Goal: Task Accomplishment & Management: Manage account settings

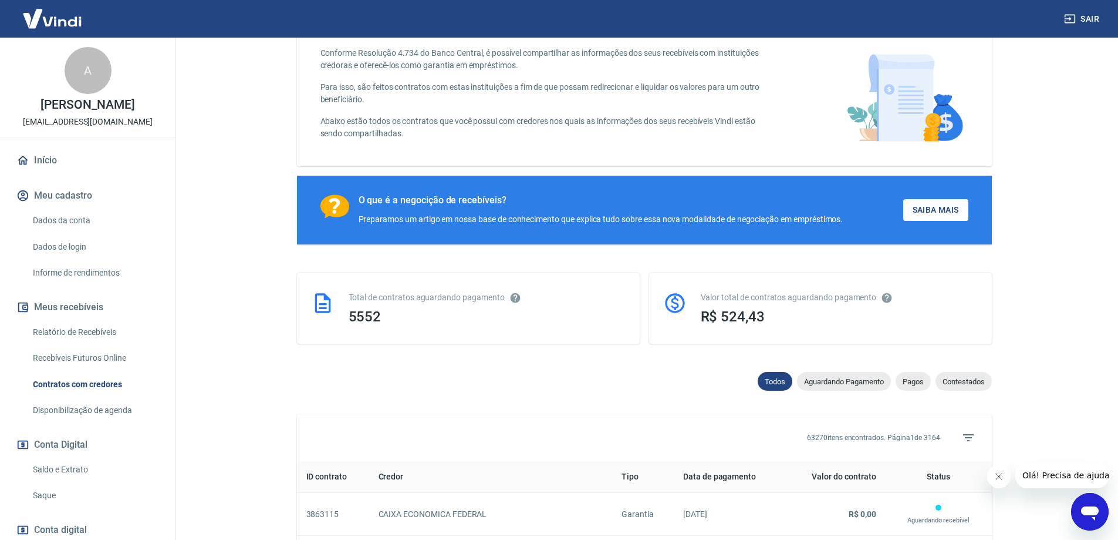
click at [69, 220] on link "Dados da conta" at bounding box center [94, 220] width 133 height 24
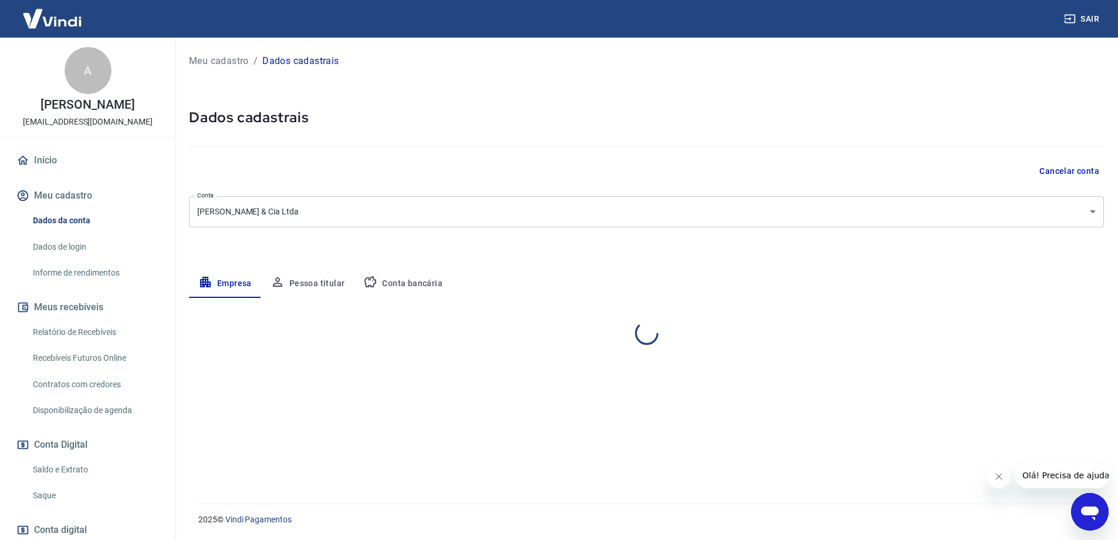
select select "PR"
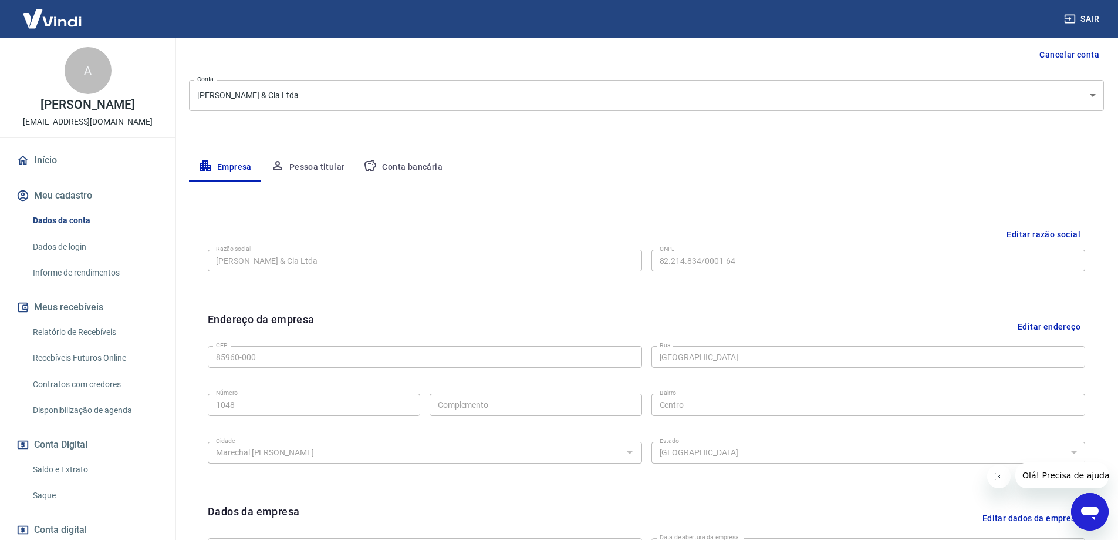
scroll to position [117, 0]
click at [395, 163] on button "Conta bancária" at bounding box center [403, 166] width 98 height 28
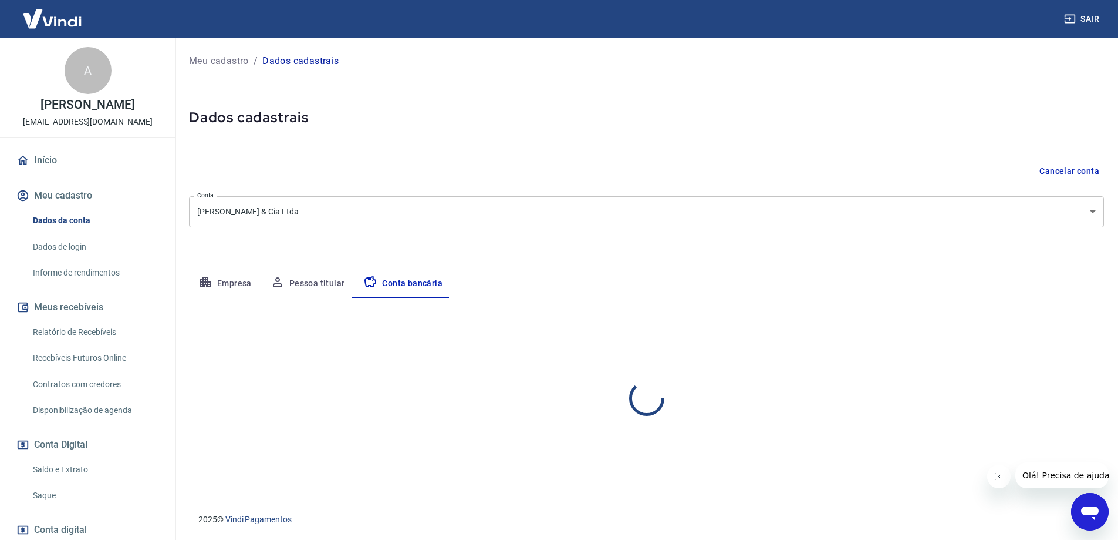
scroll to position [0, 0]
select select "1"
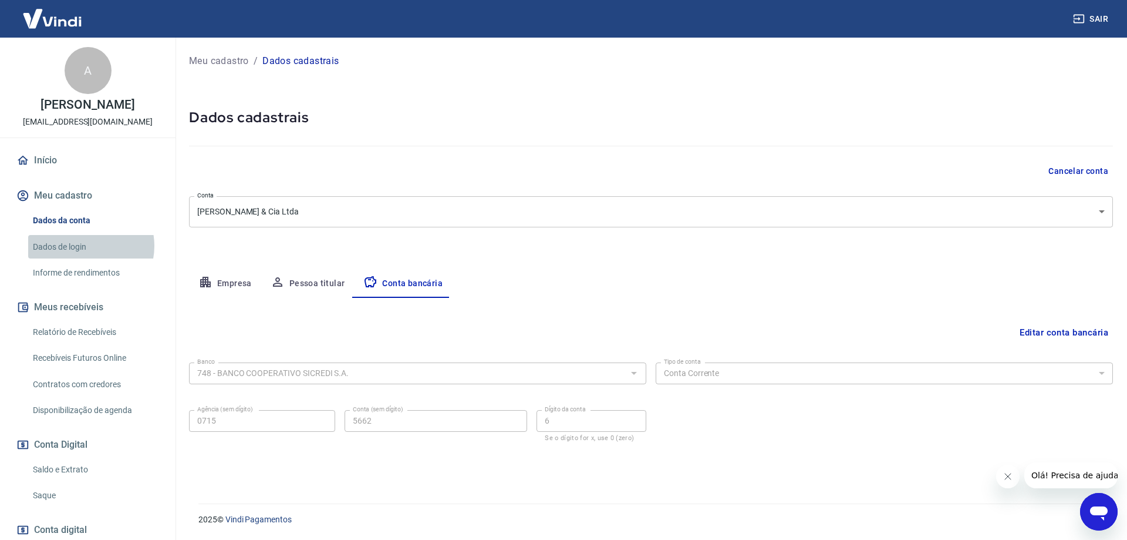
click at [88, 245] on link "Dados de login" at bounding box center [94, 247] width 133 height 24
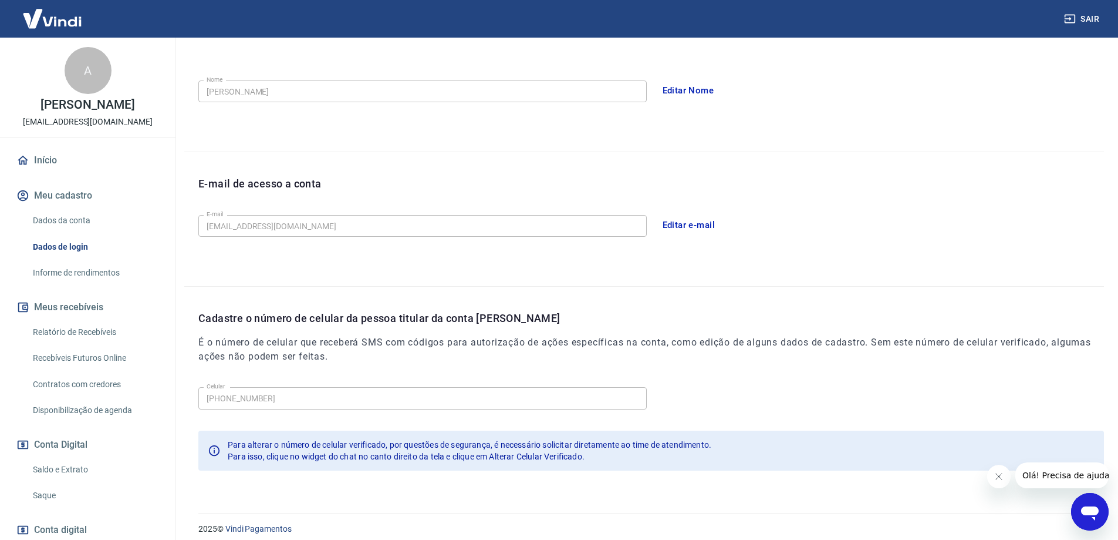
scroll to position [213, 0]
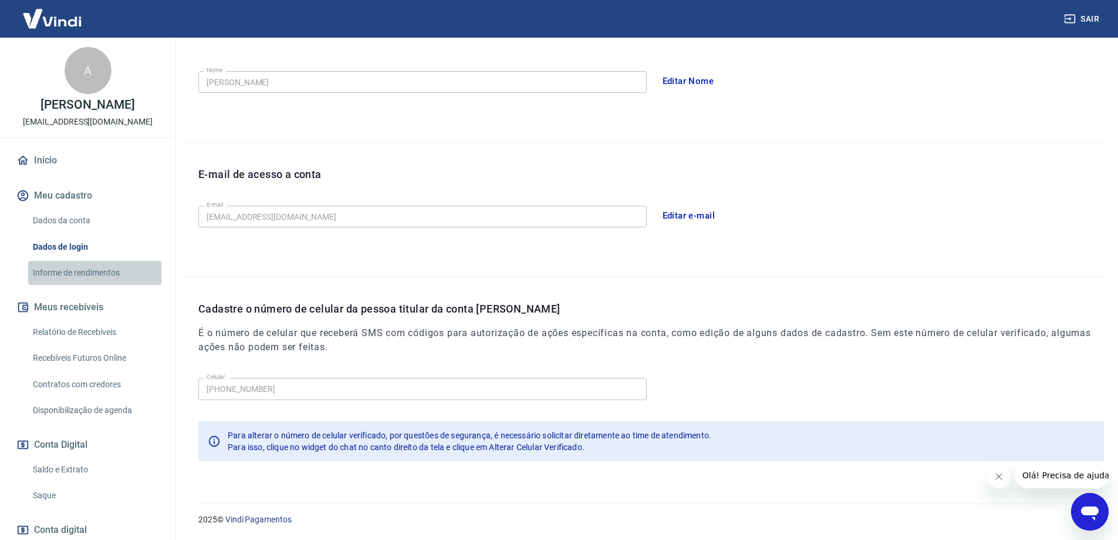
click at [111, 275] on link "Informe de rendimentos" at bounding box center [94, 273] width 133 height 24
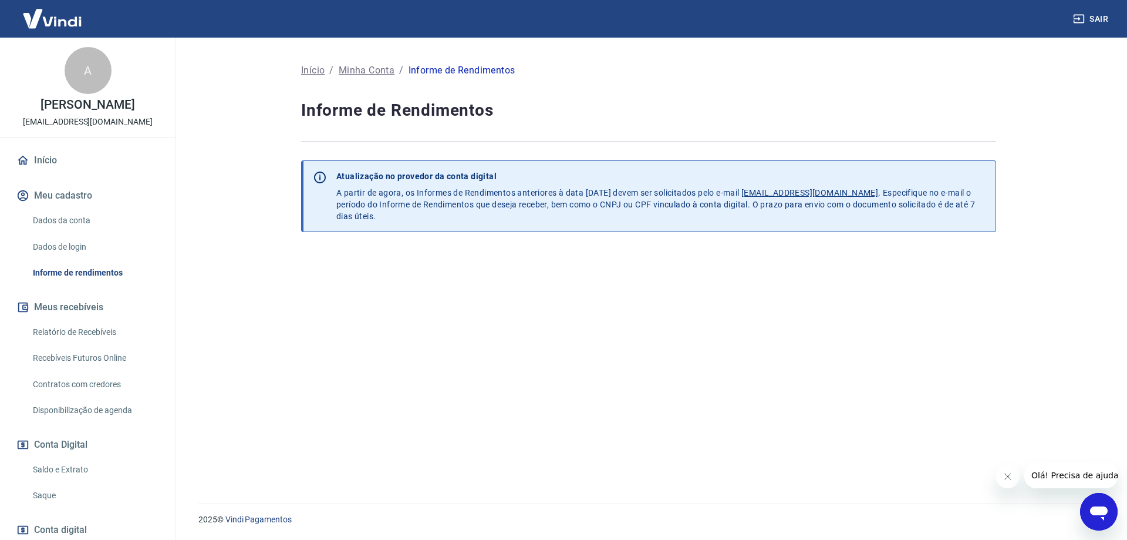
click at [105, 329] on link "Relatório de Recebíveis" at bounding box center [94, 332] width 133 height 24
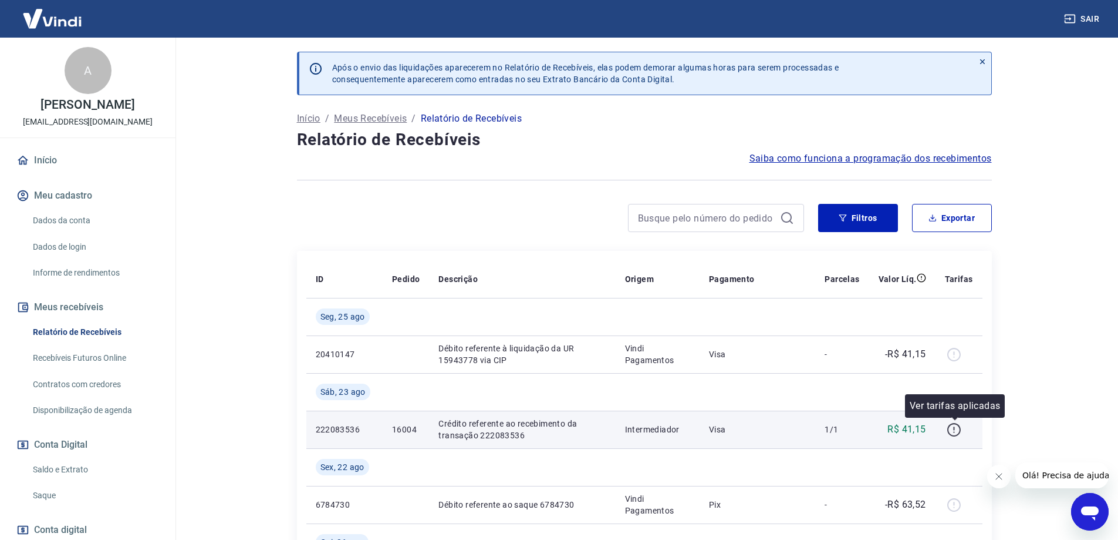
click at [955, 431] on icon "button" at bounding box center [954, 429] width 15 height 15
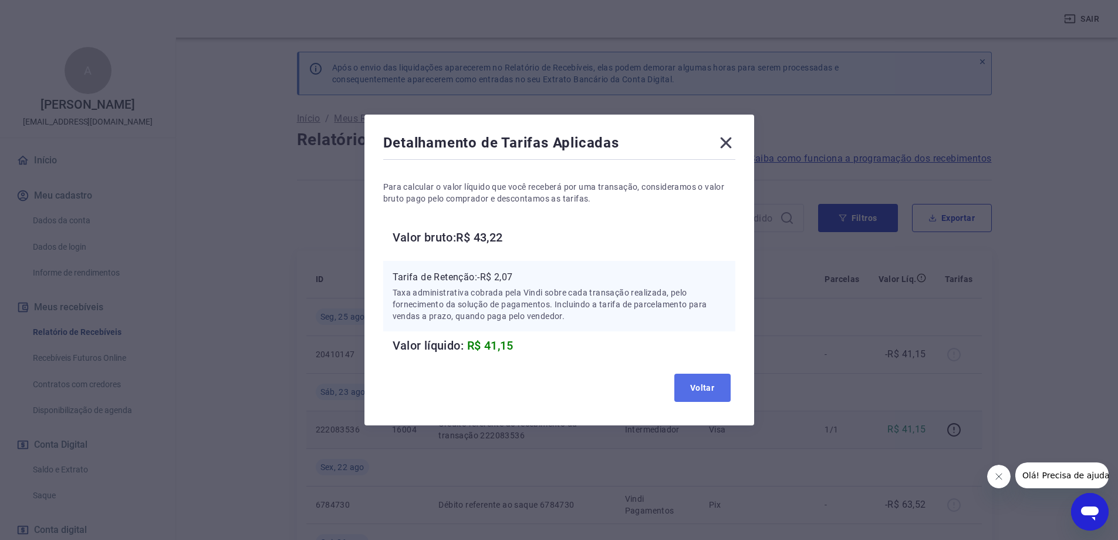
click at [716, 386] on button "Voltar" at bounding box center [703, 387] width 56 height 28
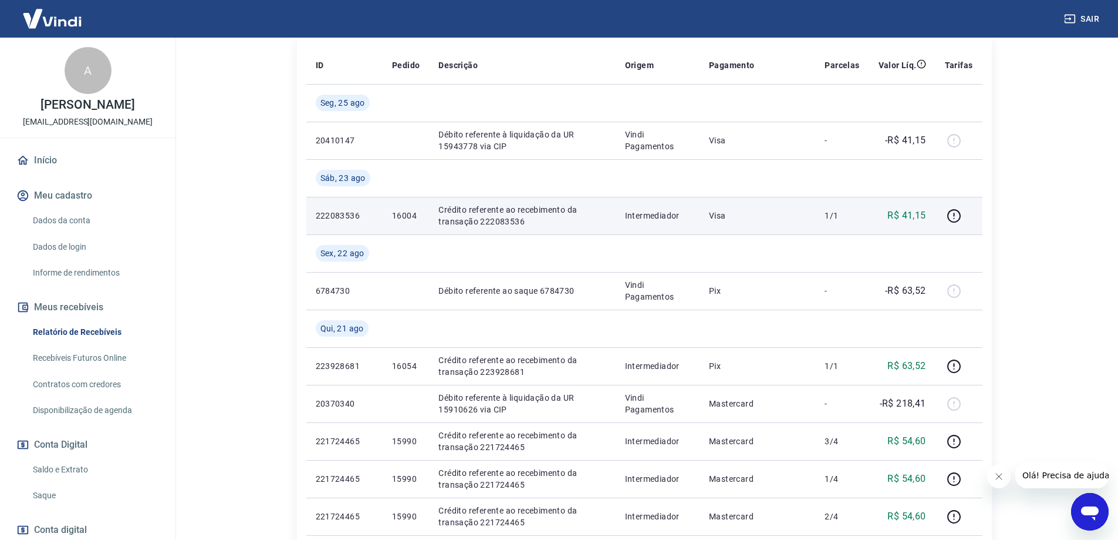
scroll to position [235, 0]
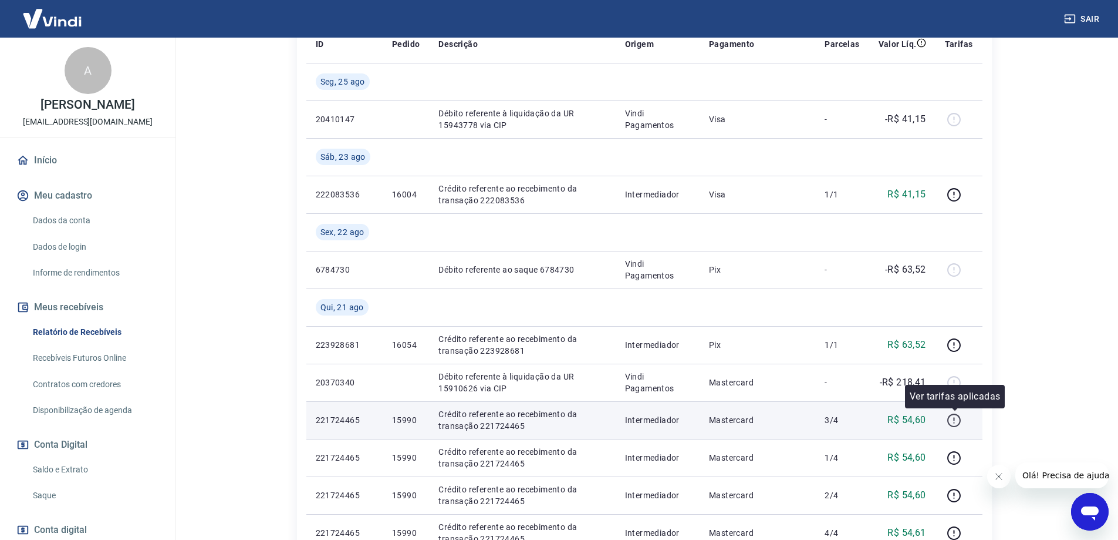
click at [953, 417] on icon "button" at bounding box center [954, 420] width 15 height 15
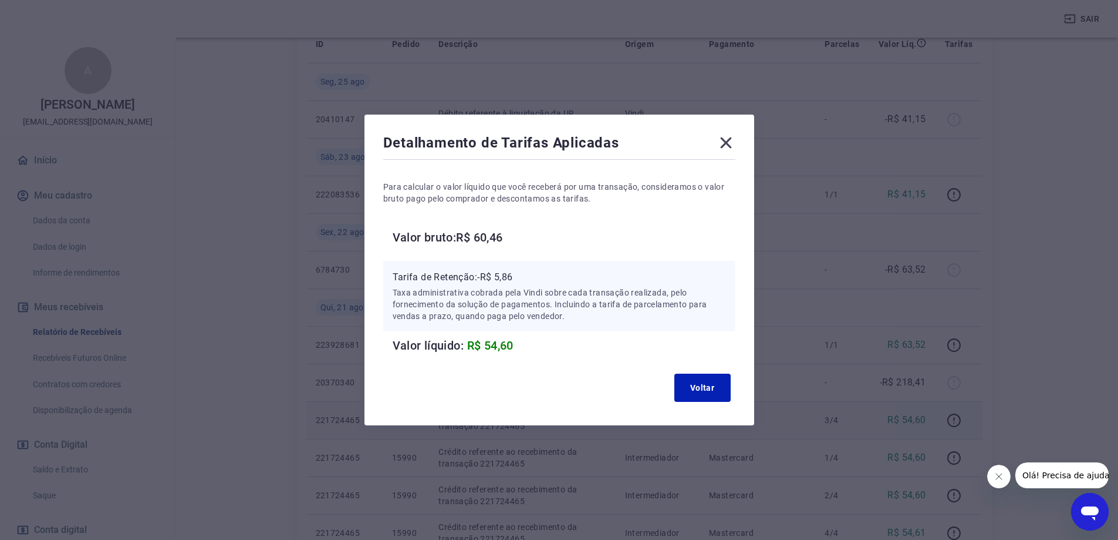
click at [727, 136] on icon at bounding box center [726, 142] width 19 height 19
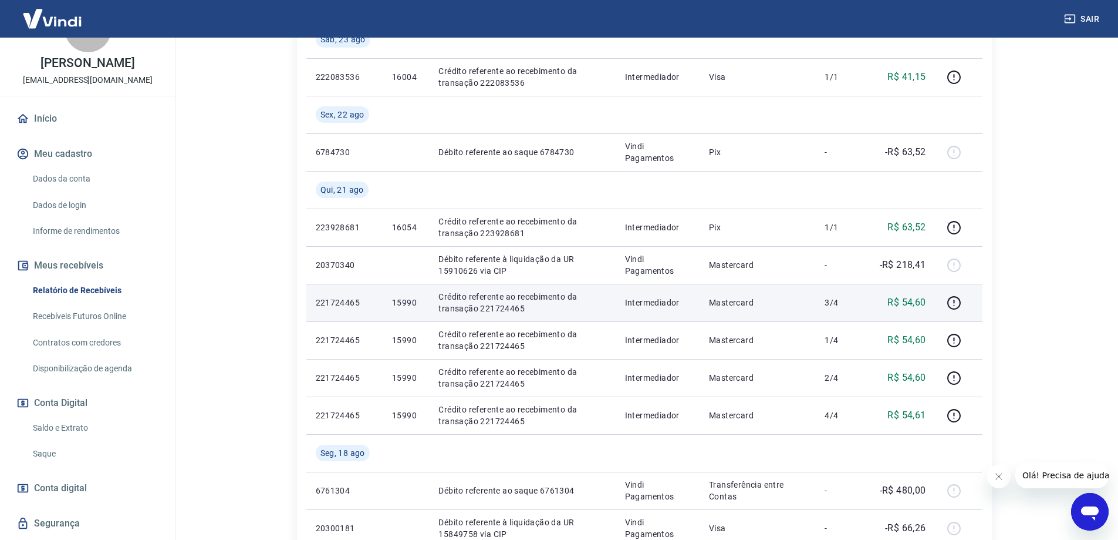
scroll to position [215, 0]
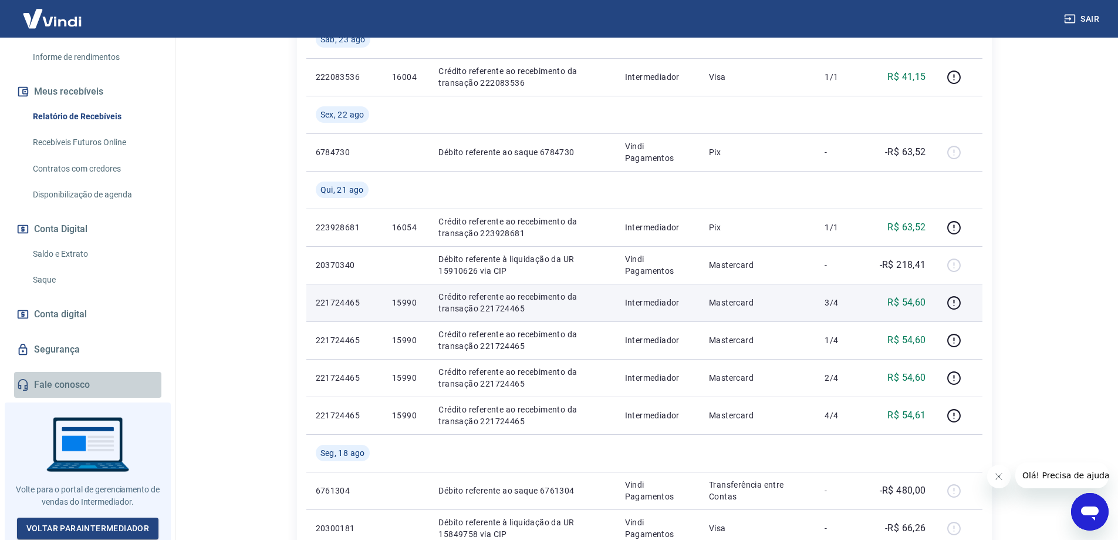
click at [89, 385] on link "Fale conosco" at bounding box center [87, 385] width 147 height 26
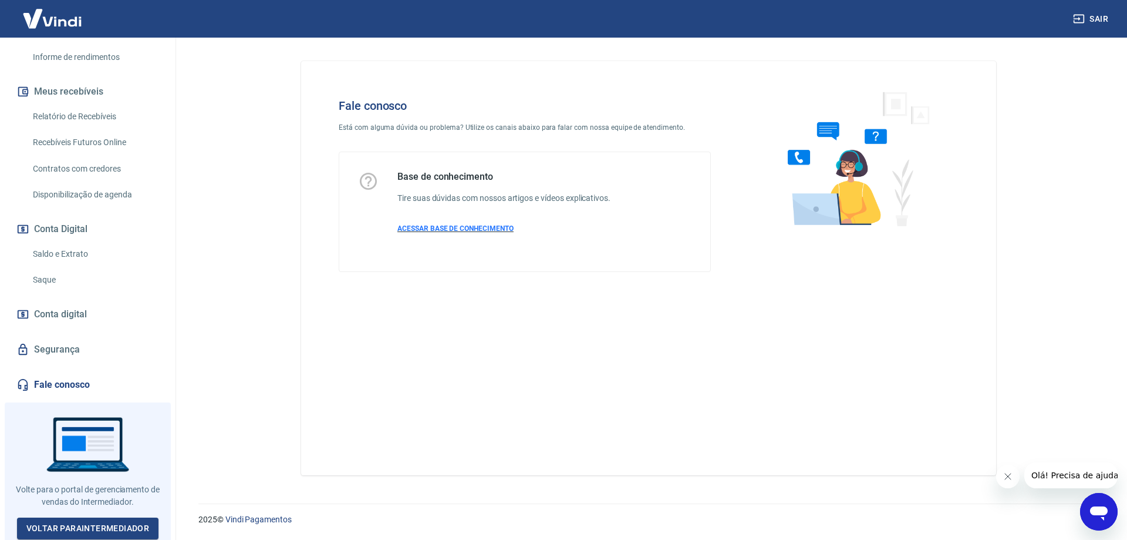
click at [484, 226] on span "ACESSAR BASE DE CONHECIMENTO" at bounding box center [455, 228] width 116 height 8
